Goal: Navigation & Orientation: Find specific page/section

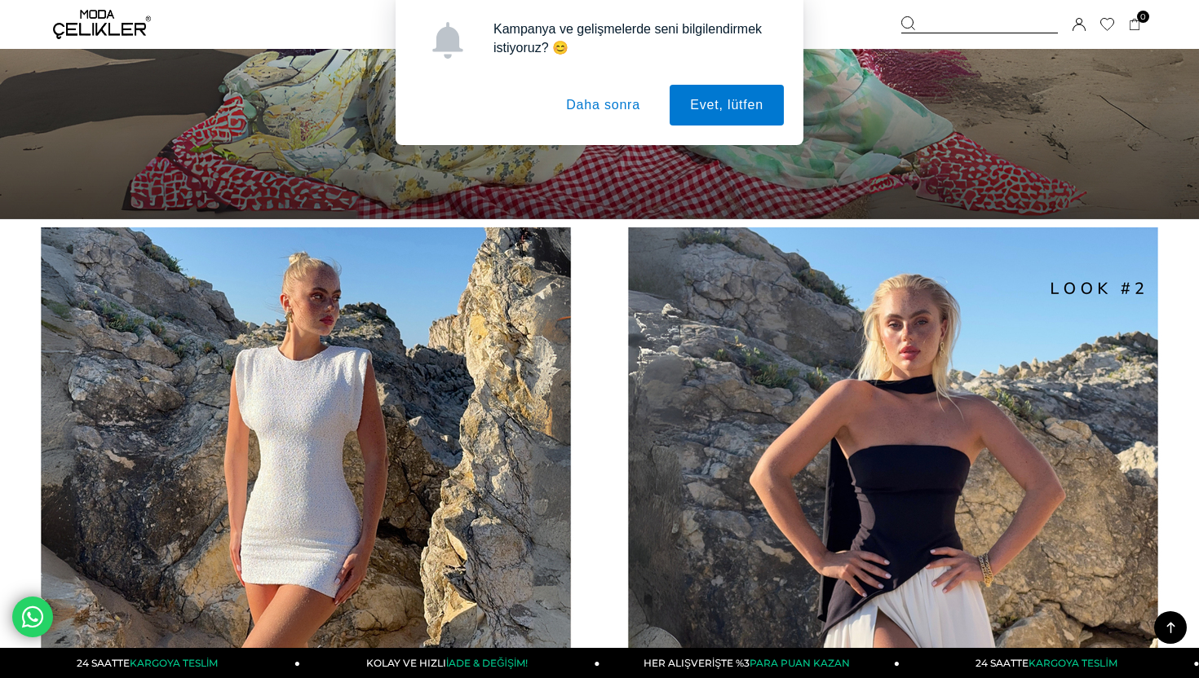
scroll to position [1503, 0]
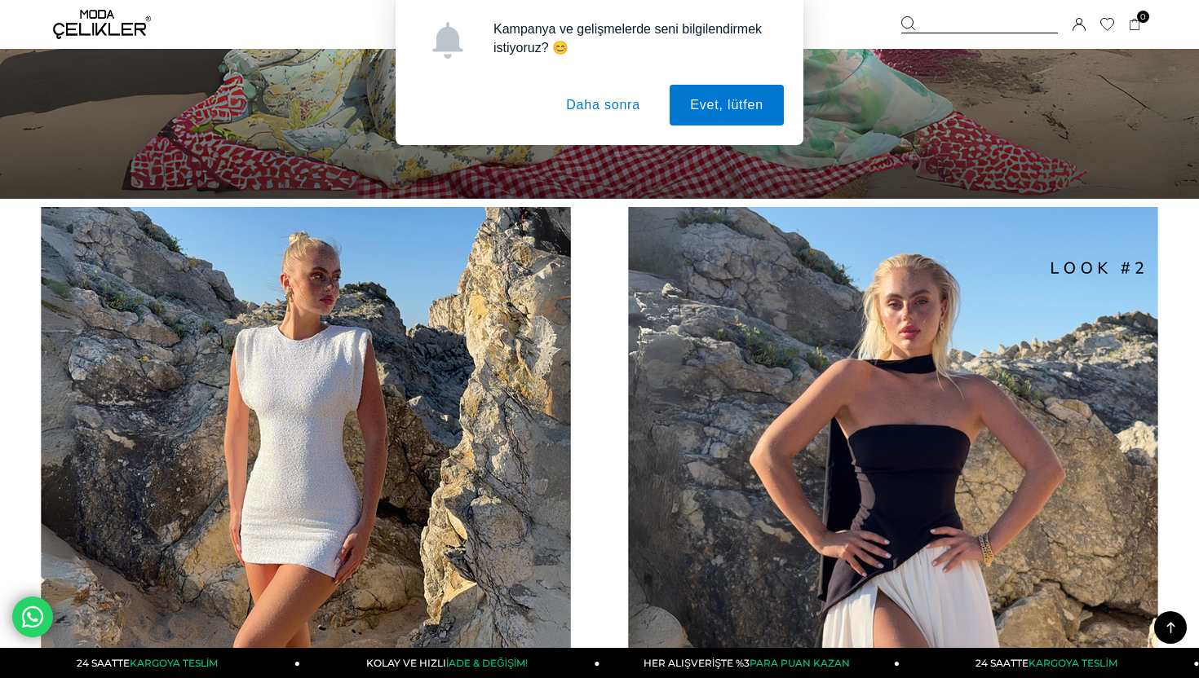
click at [621, 101] on button "Daha sonra" at bounding box center [603, 105] width 115 height 41
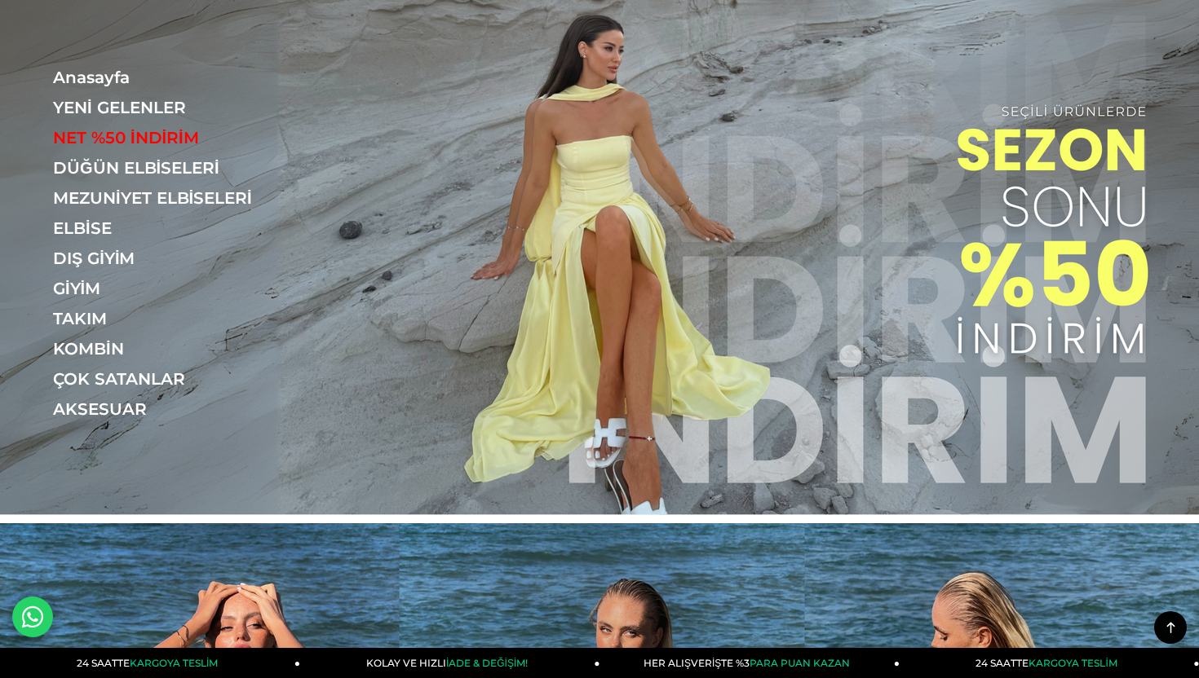
scroll to position [0, 0]
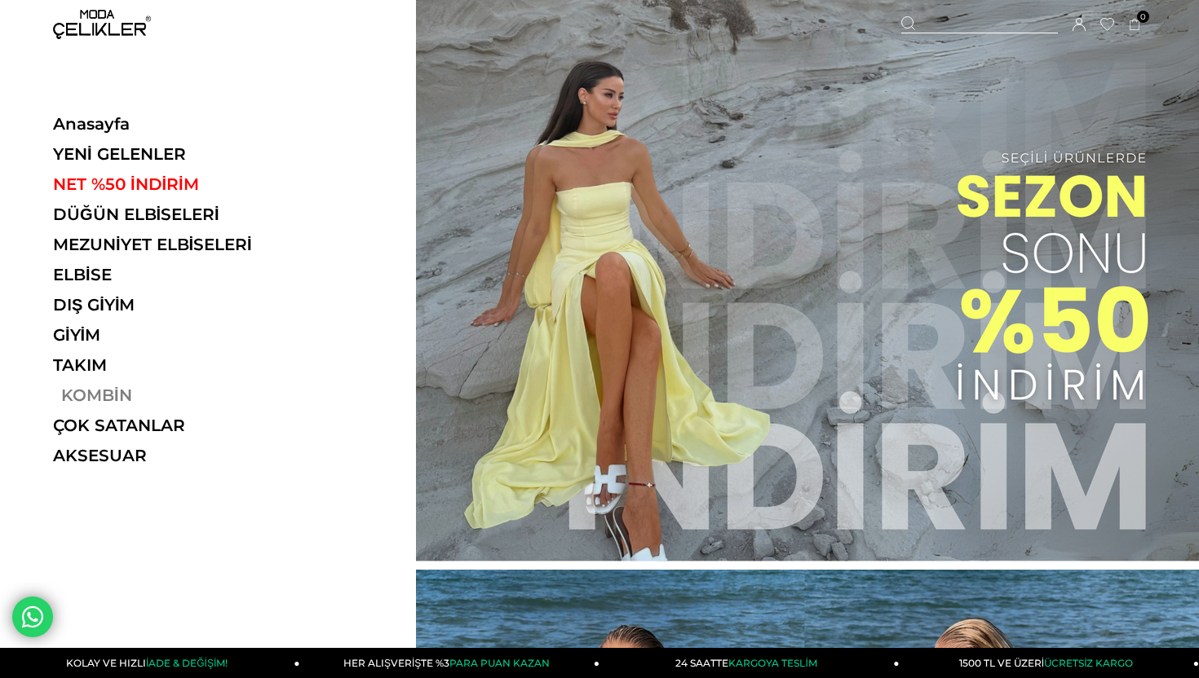
click at [82, 396] on link "KOMBİN" at bounding box center [165, 396] width 224 height 20
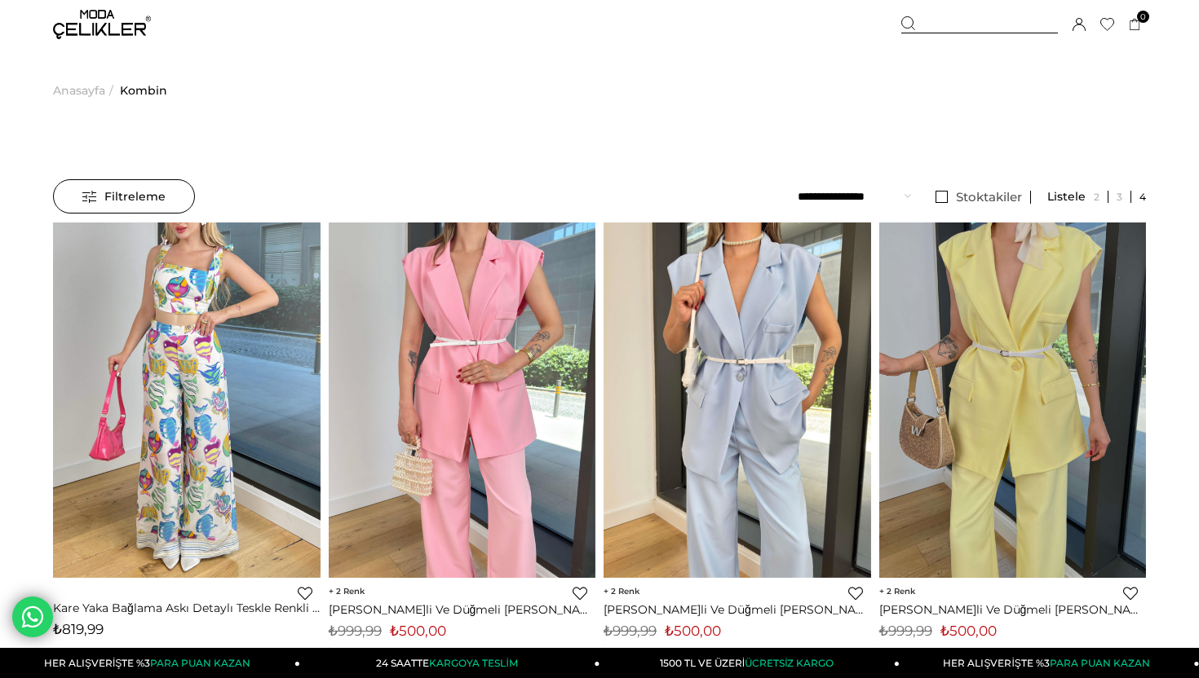
click at [70, 16] on img at bounding box center [102, 24] width 98 height 29
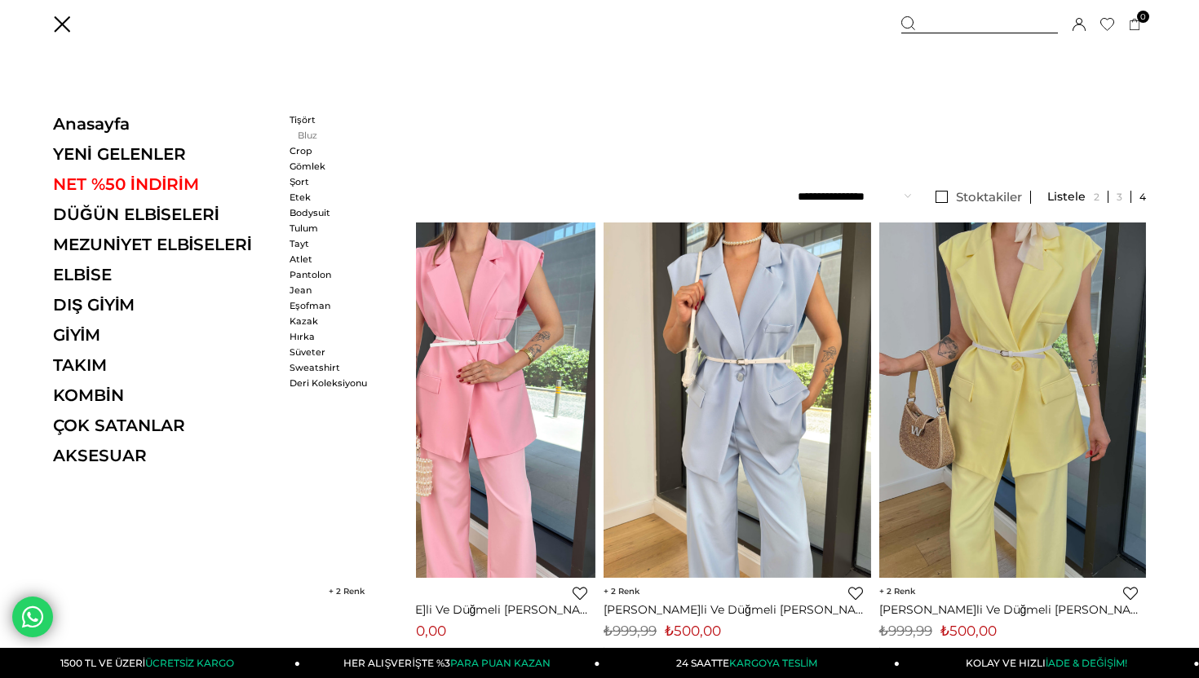
click at [312, 138] on link "Bluz" at bounding box center [336, 135] width 94 height 11
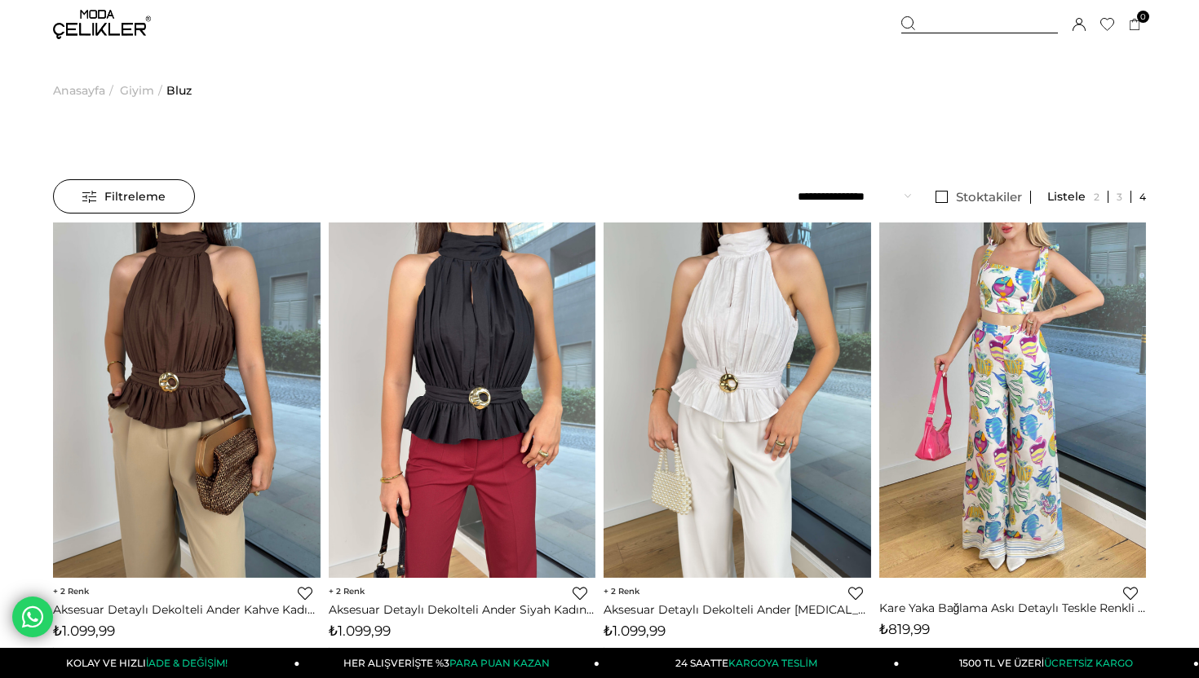
click at [101, 28] on img at bounding box center [102, 24] width 98 height 29
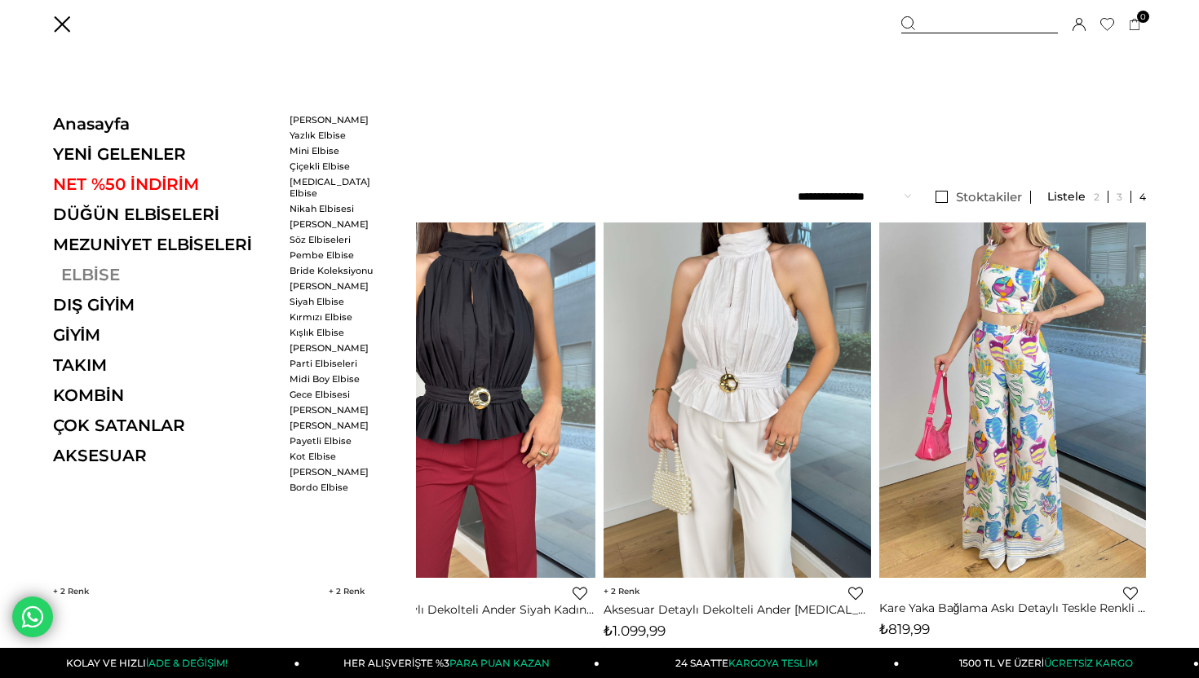
click at [92, 281] on link "ELBİSE" at bounding box center [165, 275] width 224 height 20
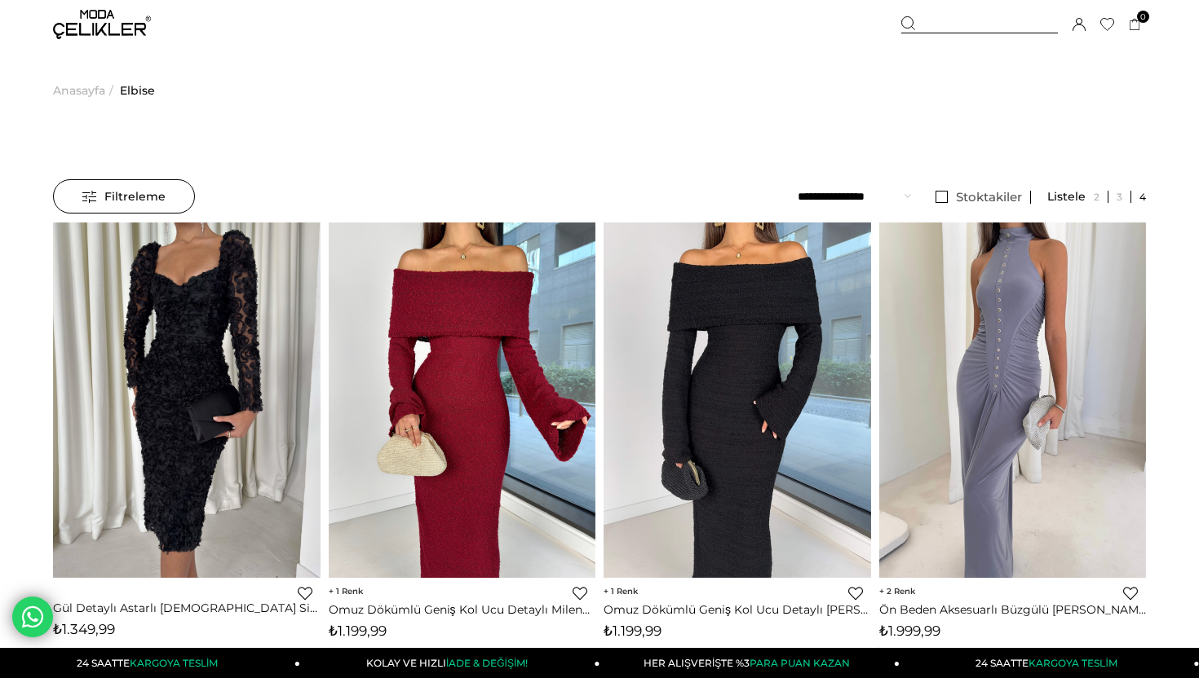
click at [95, 32] on img at bounding box center [102, 24] width 98 height 29
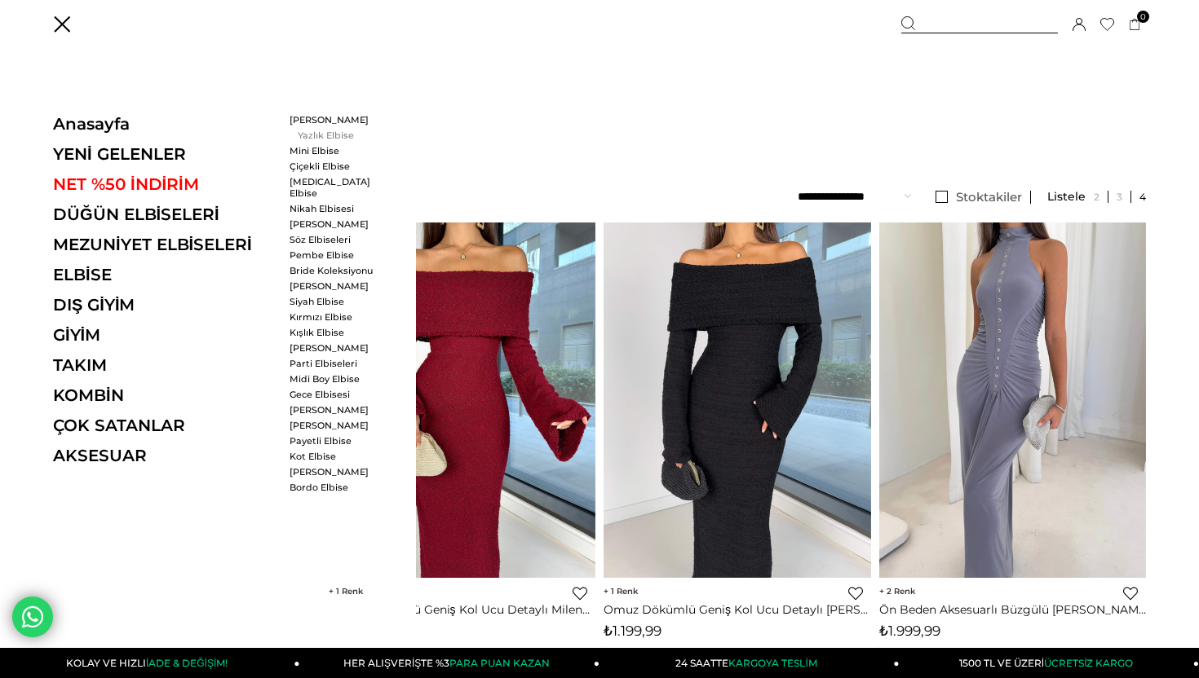
click at [321, 135] on link "Yazlık Elbise" at bounding box center [336, 135] width 94 height 11
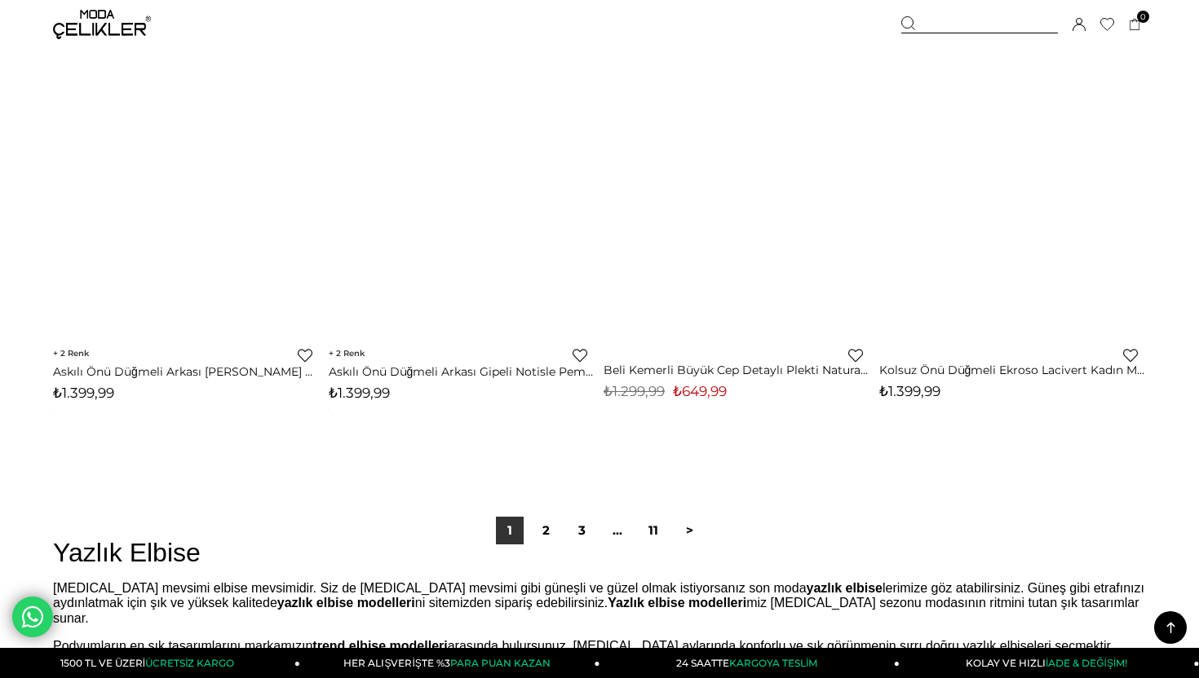
scroll to position [9530, 0]
